Goal: Obtain resource: Download file/media

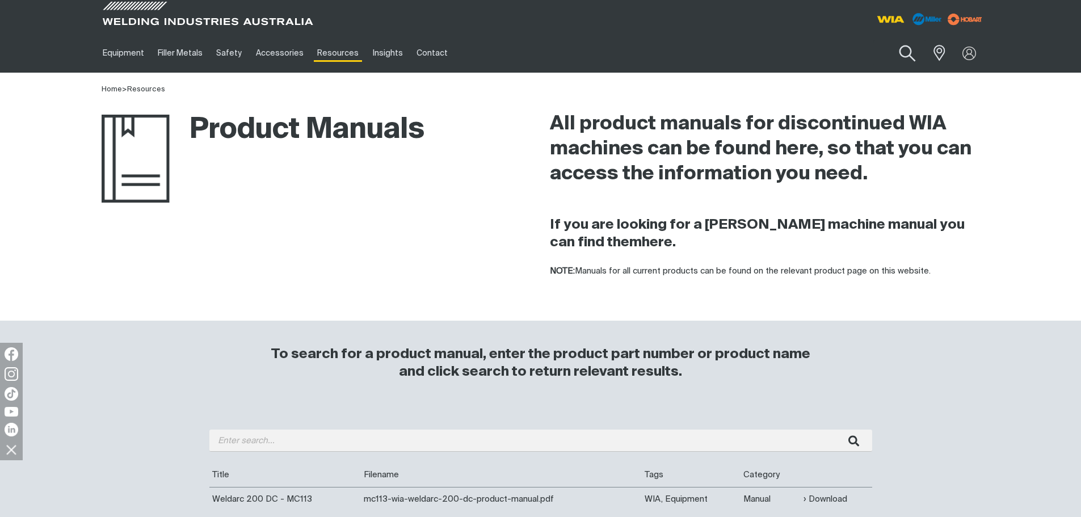
click at [905, 56] on button "Search products" at bounding box center [907, 53] width 46 height 32
click at [755, 56] on input "Search" at bounding box center [838, 53] width 175 height 26
click at [770, 52] on input "Search" at bounding box center [838, 53] width 175 height 26
type input "regulator"
click at [888, 40] on button "Search products" at bounding box center [907, 53] width 39 height 27
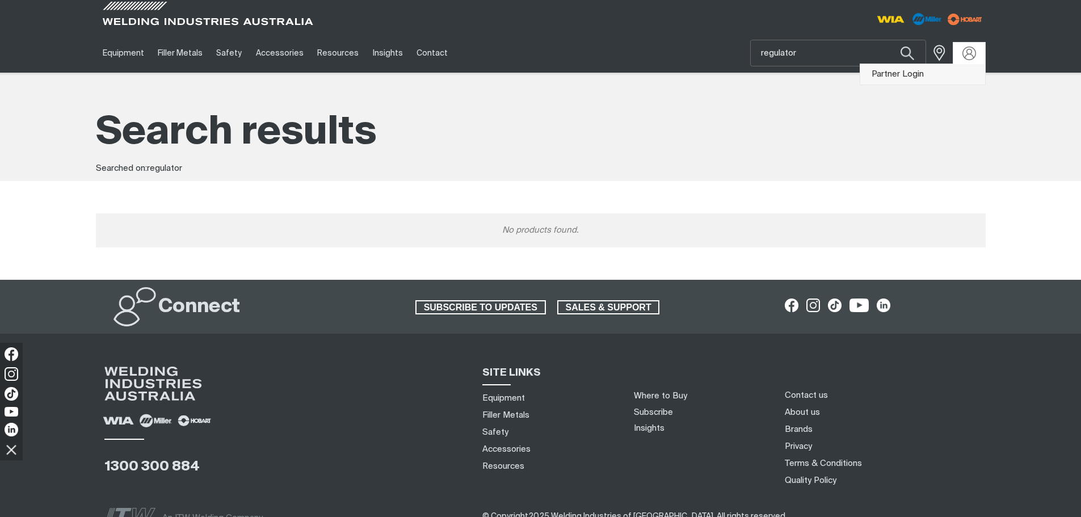
click at [950, 81] on link "Partner Login" at bounding box center [922, 74] width 125 height 21
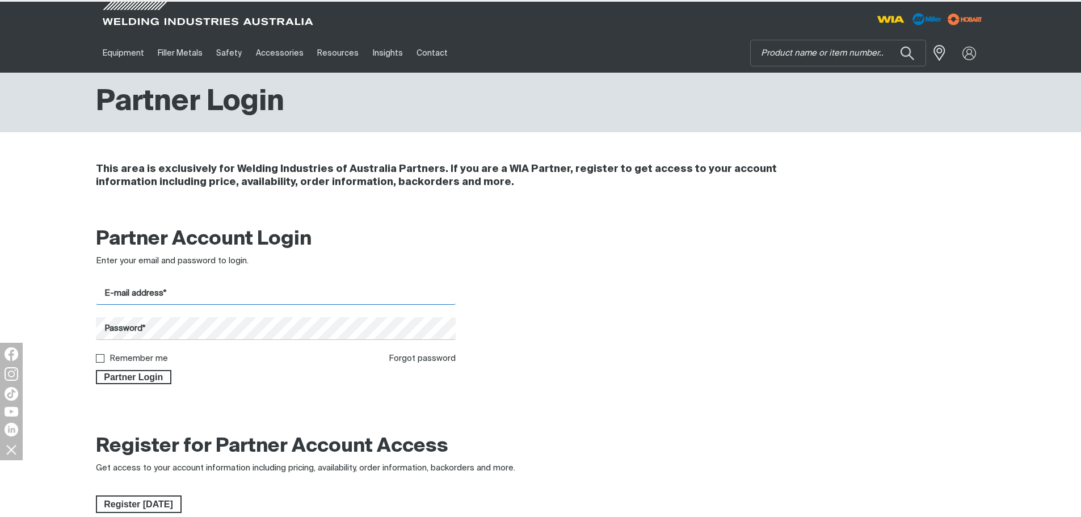
type input "workshop@ultimatewelding.com.au"
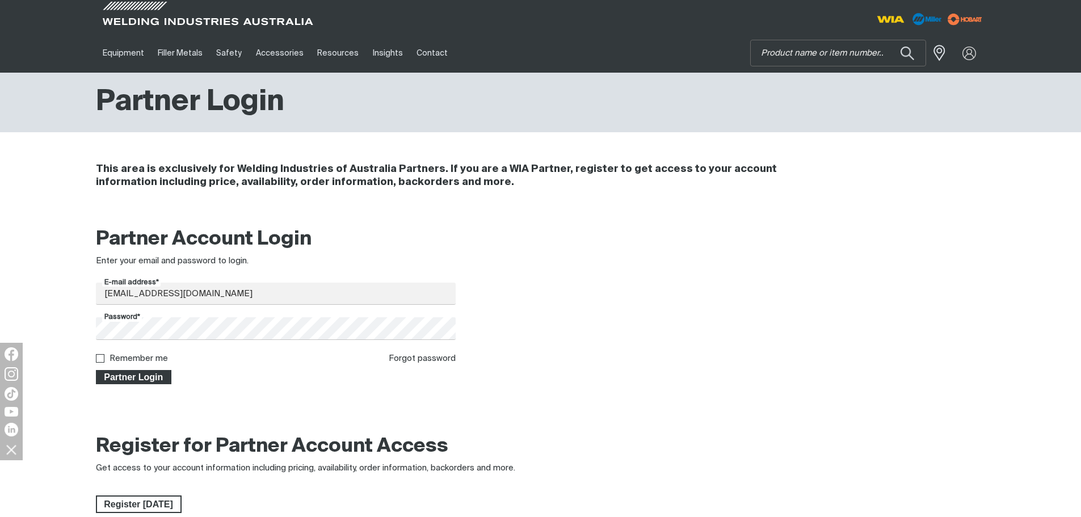
click at [154, 381] on span "Partner Login" at bounding box center [134, 377] width 74 height 15
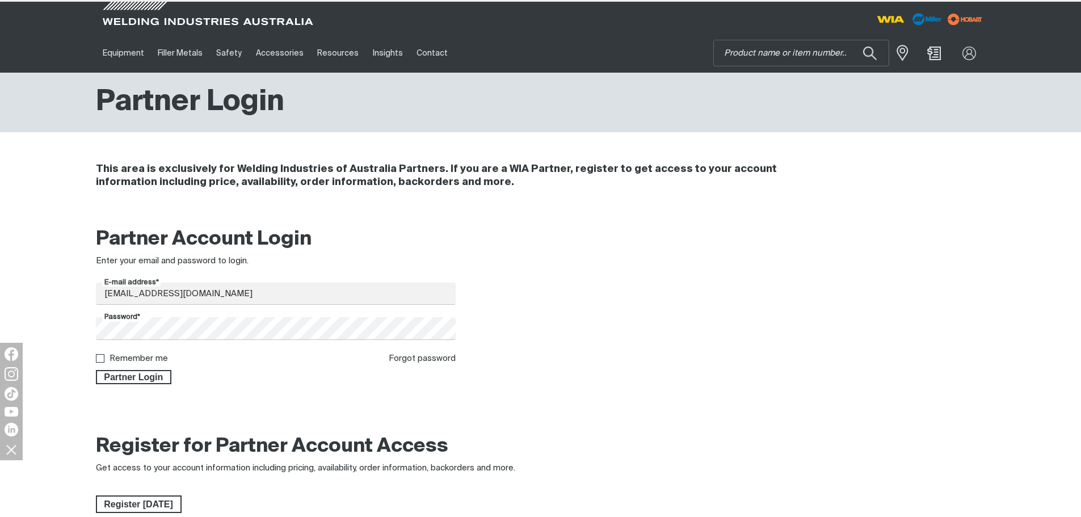
type input "regulator"
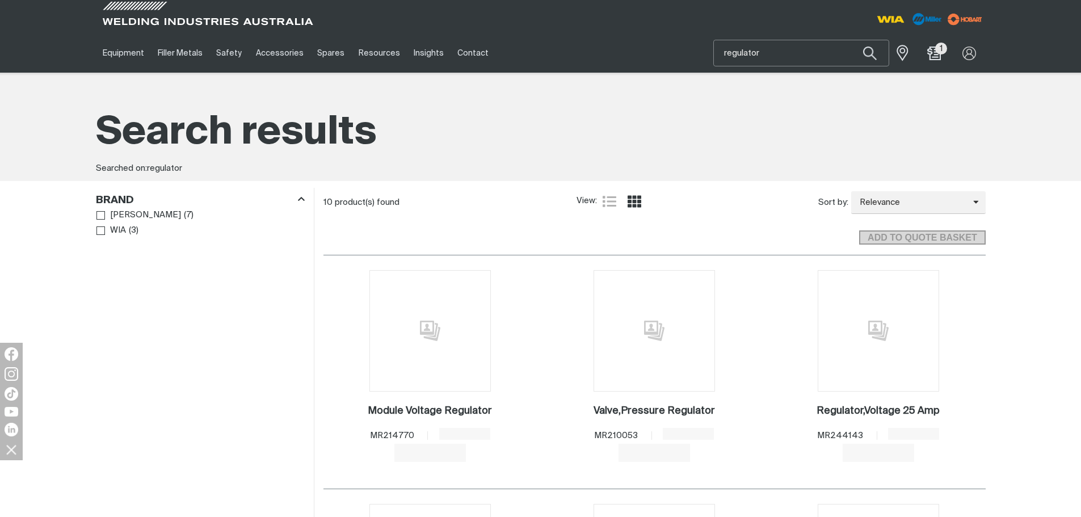
click at [777, 48] on input "regulator" at bounding box center [801, 53] width 175 height 26
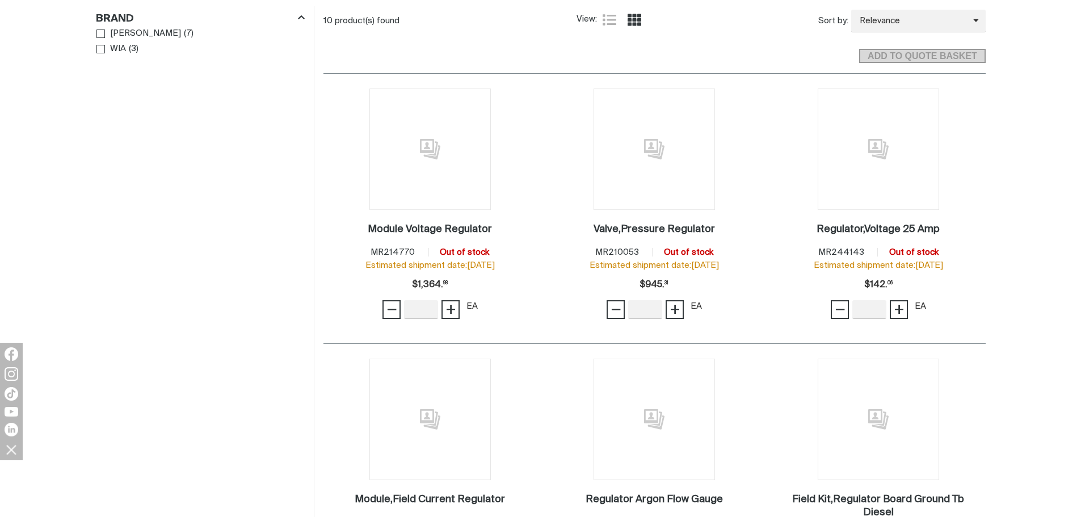
scroll to position [454, 0]
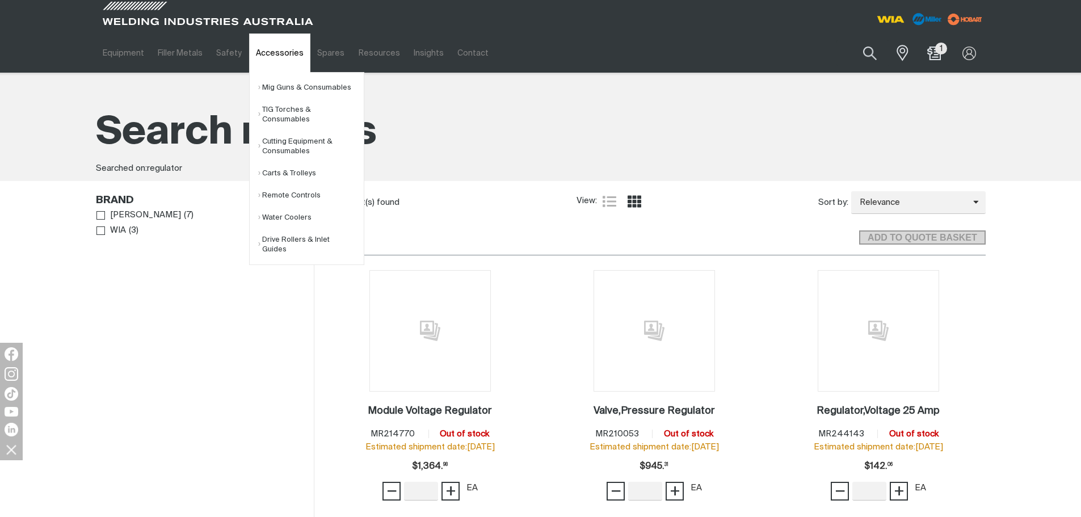
click at [274, 57] on link "Accessories" at bounding box center [279, 52] width 61 height 39
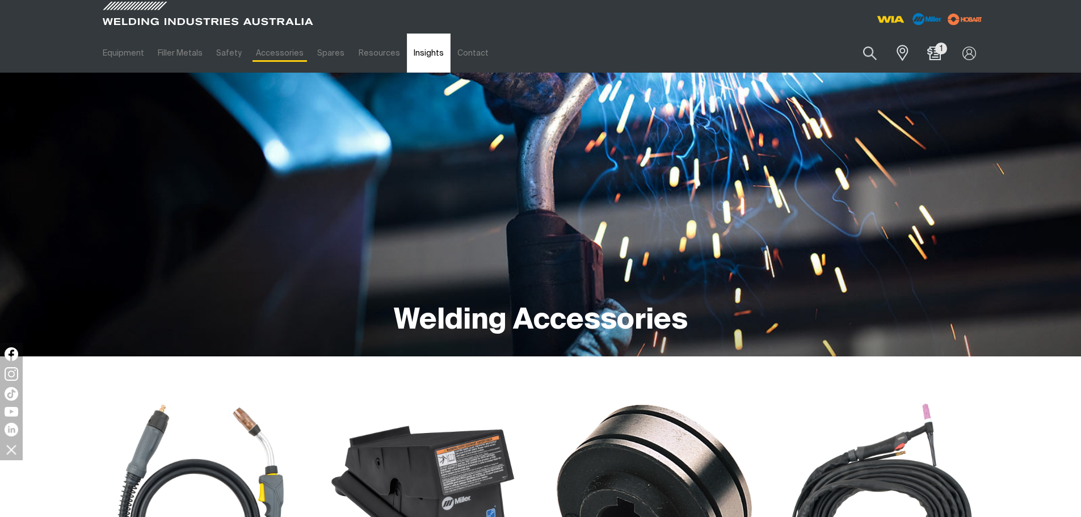
click at [409, 50] on link "Insights" at bounding box center [429, 52] width 44 height 39
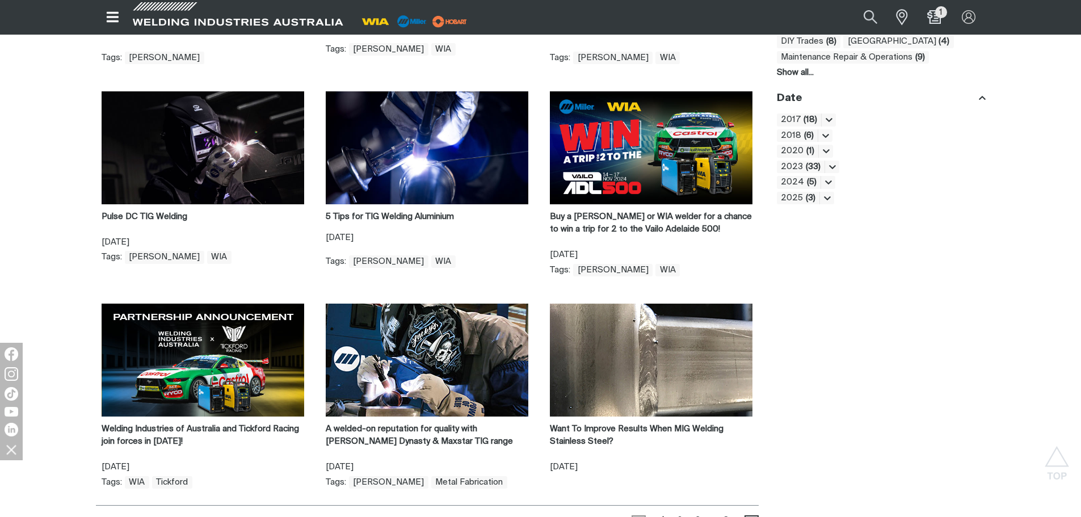
scroll to position [737, 0]
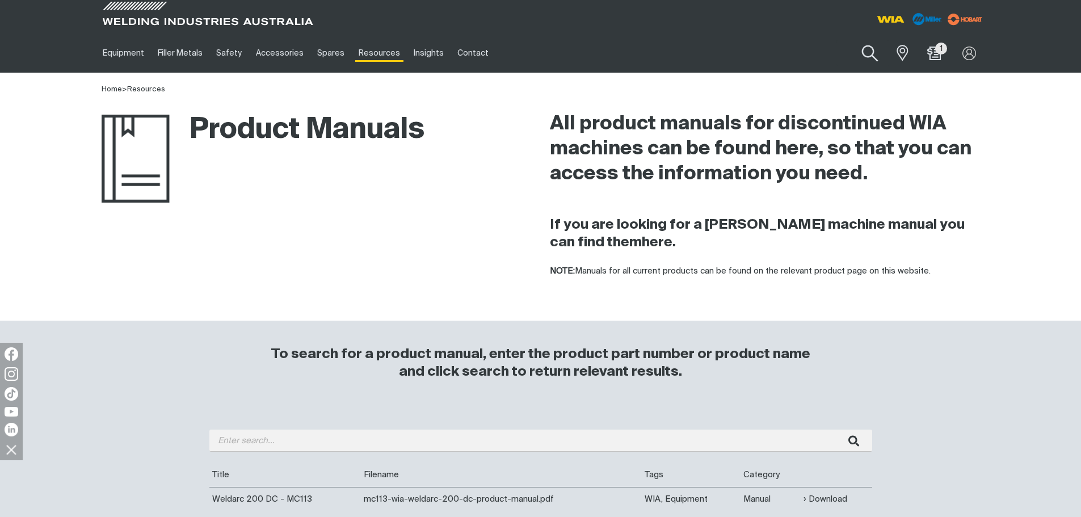
click at [868, 56] on button "Search products" at bounding box center [870, 53] width 46 height 32
click at [798, 53] on input "Search" at bounding box center [801, 53] width 175 height 26
type input "500I"
click at [850, 40] on button "Search products" at bounding box center [869, 53] width 39 height 27
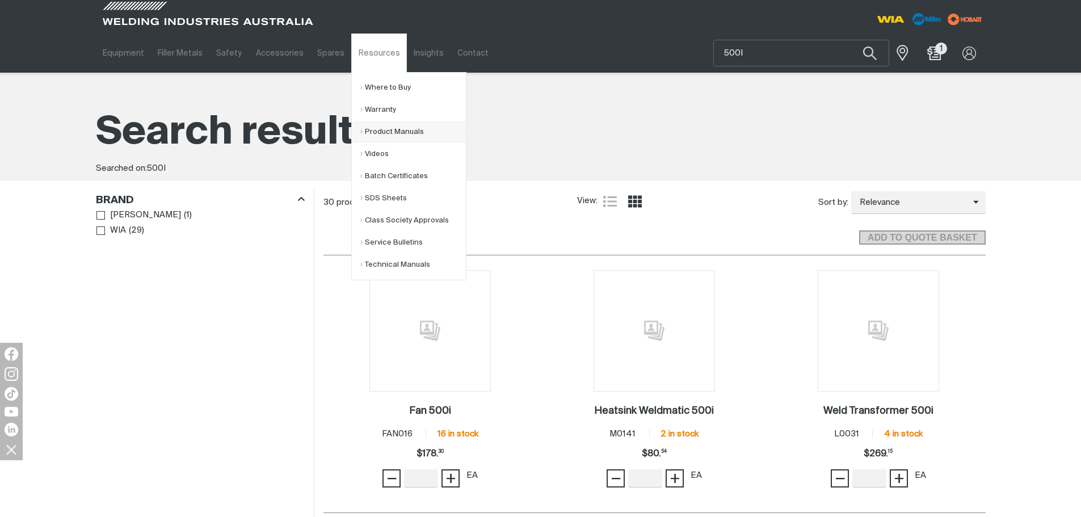
click at [386, 129] on link "Product Manuals" at bounding box center [413, 132] width 106 height 22
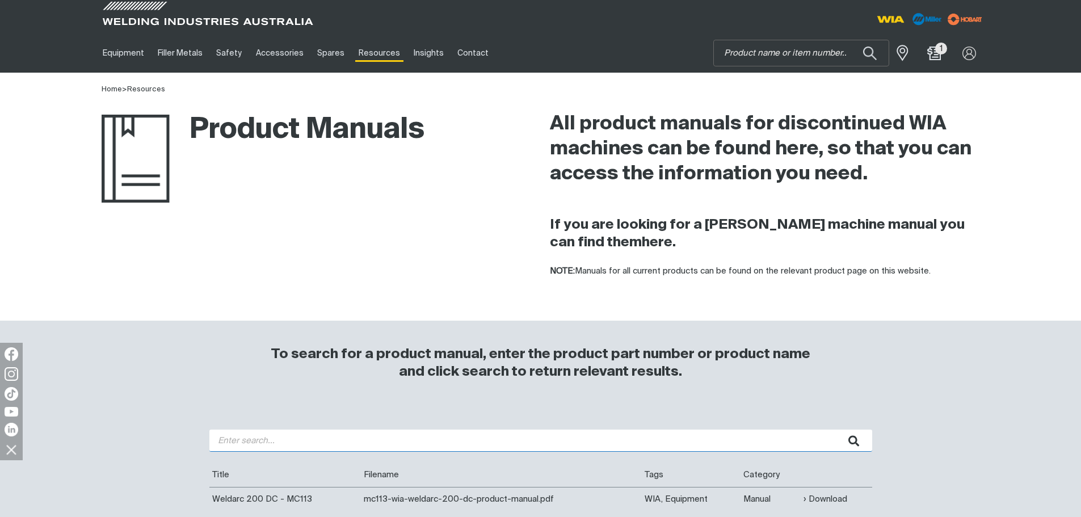
click at [328, 435] on input "search" at bounding box center [540, 440] width 663 height 22
type input "500I"
click at [836, 429] on button "submit" at bounding box center [854, 440] width 36 height 22
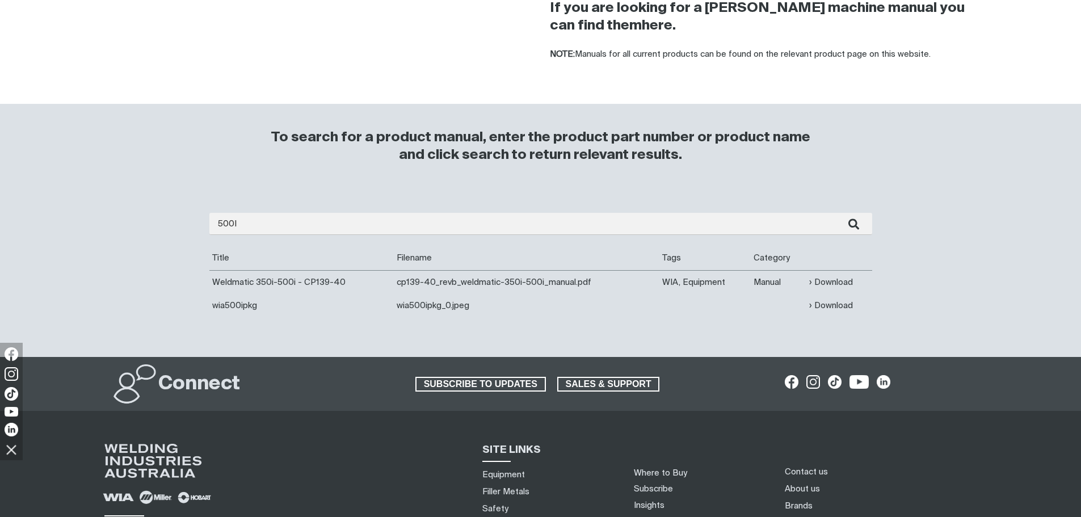
scroll to position [227, 0]
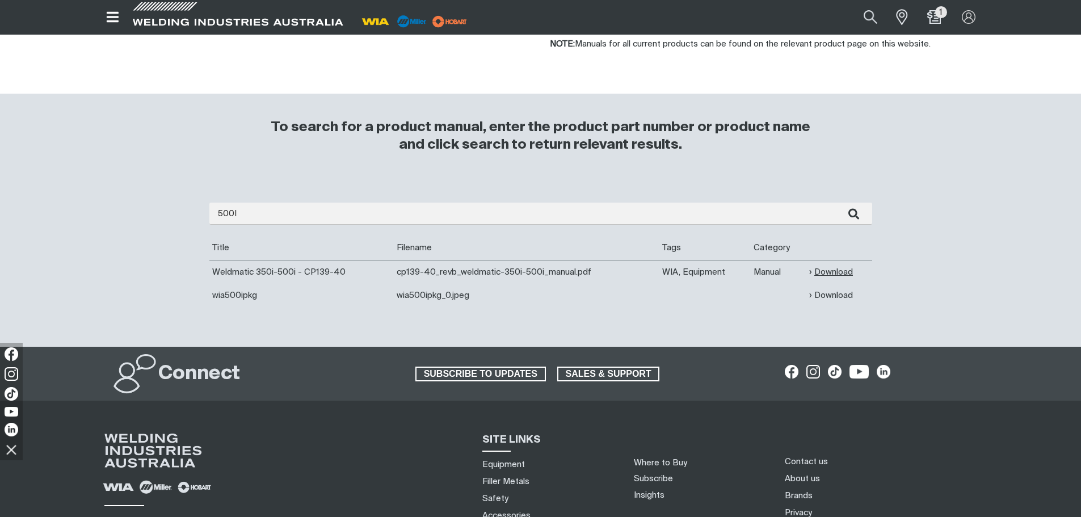
click at [833, 274] on link "Download" at bounding box center [831, 271] width 44 height 13
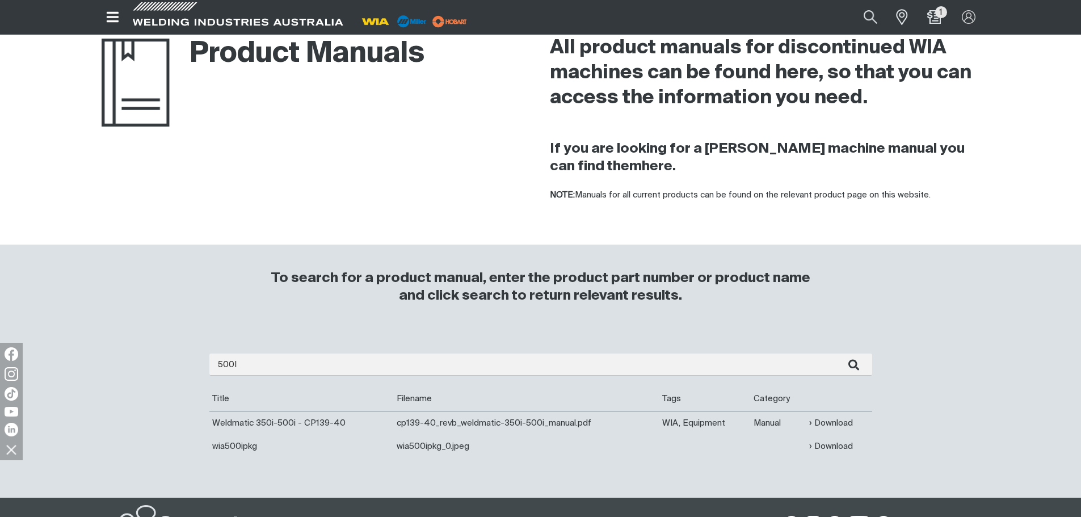
scroll to position [0, 0]
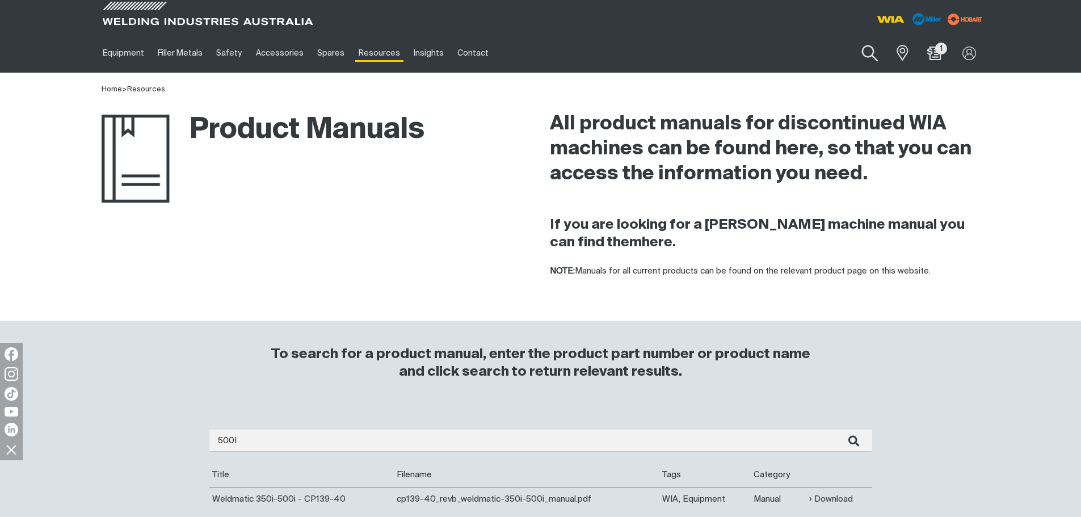
click at [861, 45] on button "Search products" at bounding box center [870, 53] width 46 height 32
click at [800, 52] on input "Search" at bounding box center [801, 53] width 175 height 26
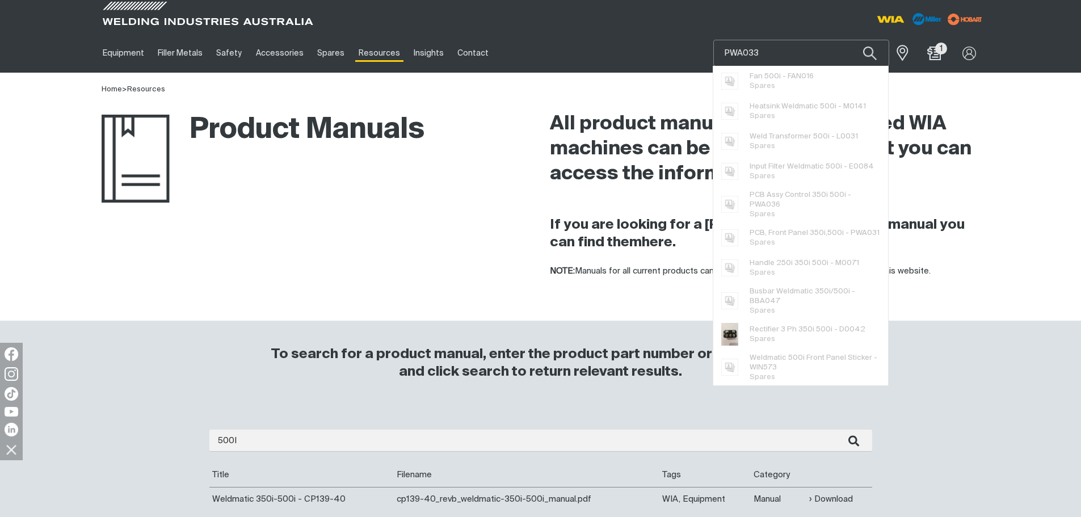
type input "PWA033"
click at [850, 40] on button "Search products" at bounding box center [869, 53] width 39 height 27
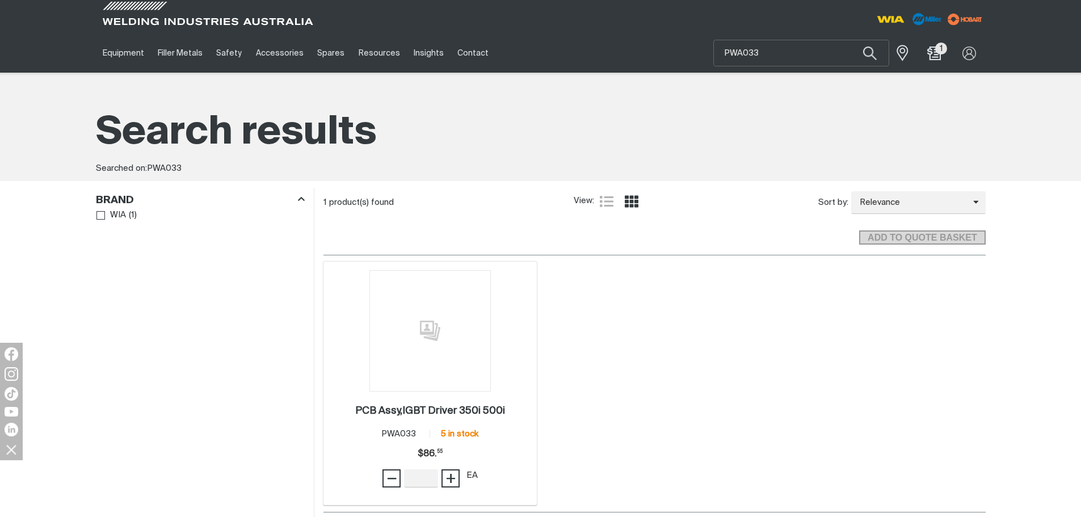
click at [429, 368] on img at bounding box center [429, 330] width 121 height 121
